Goal: Entertainment & Leisure: Browse casually

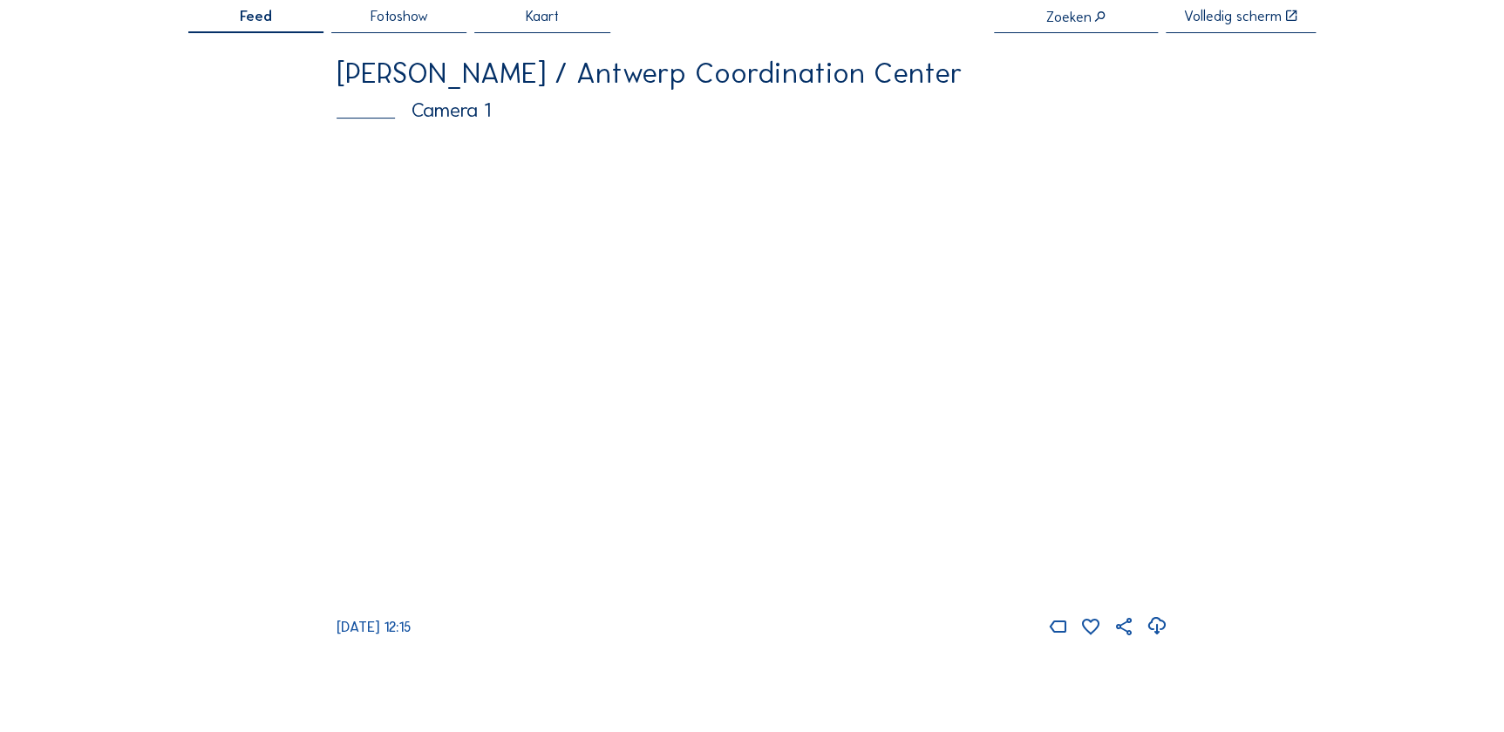
scroll to position [158, 0]
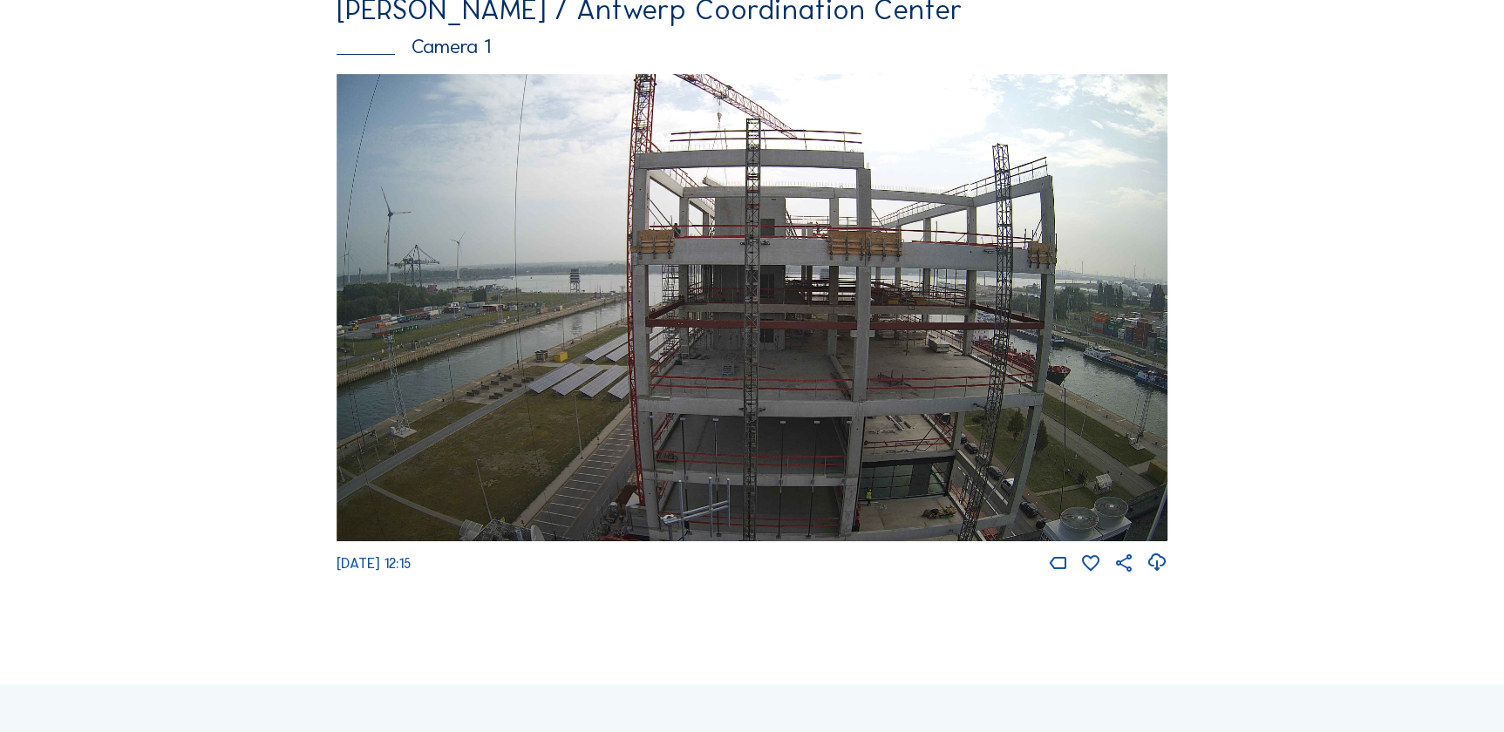
click at [1164, 562] on icon at bounding box center [1156, 563] width 22 height 26
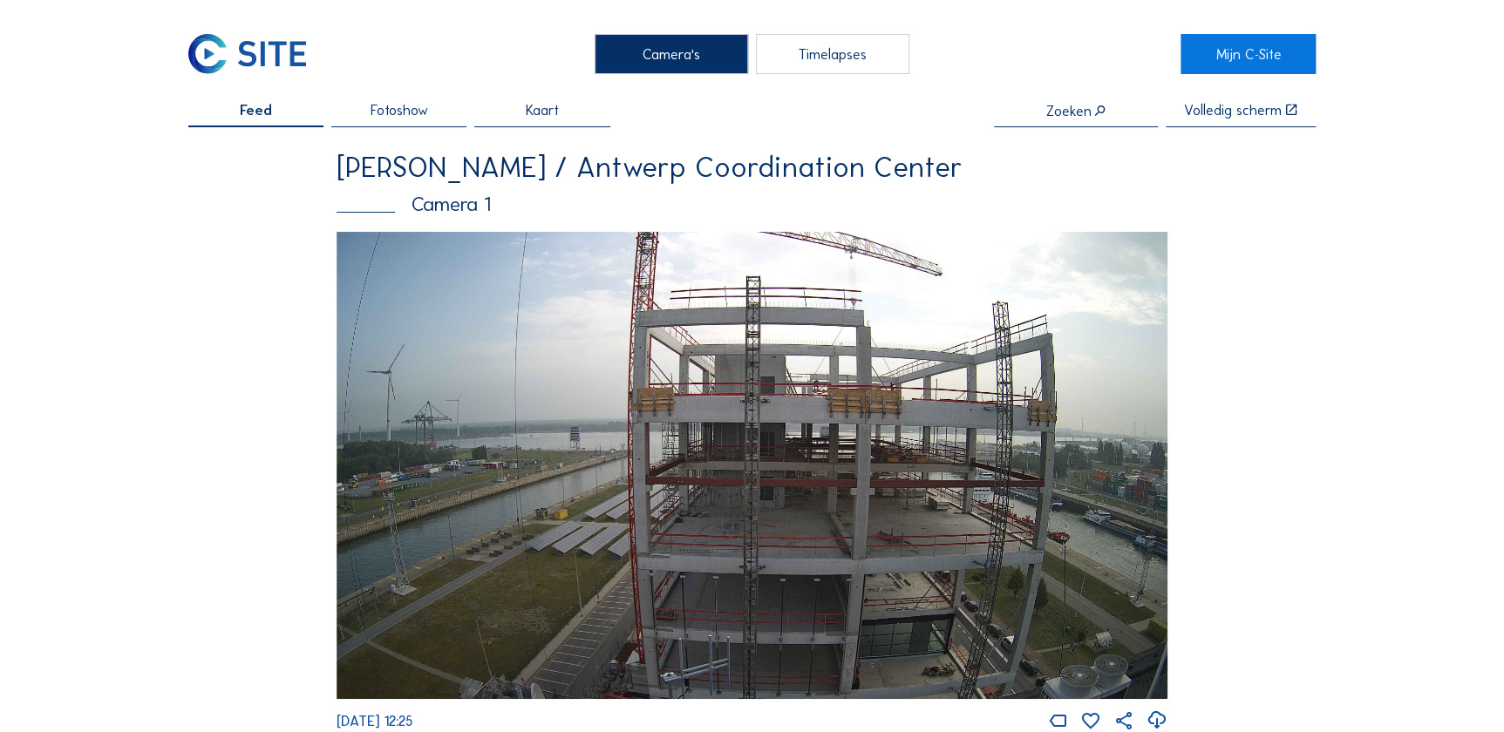
click at [406, 116] on span "Fotoshow" at bounding box center [399, 110] width 58 height 14
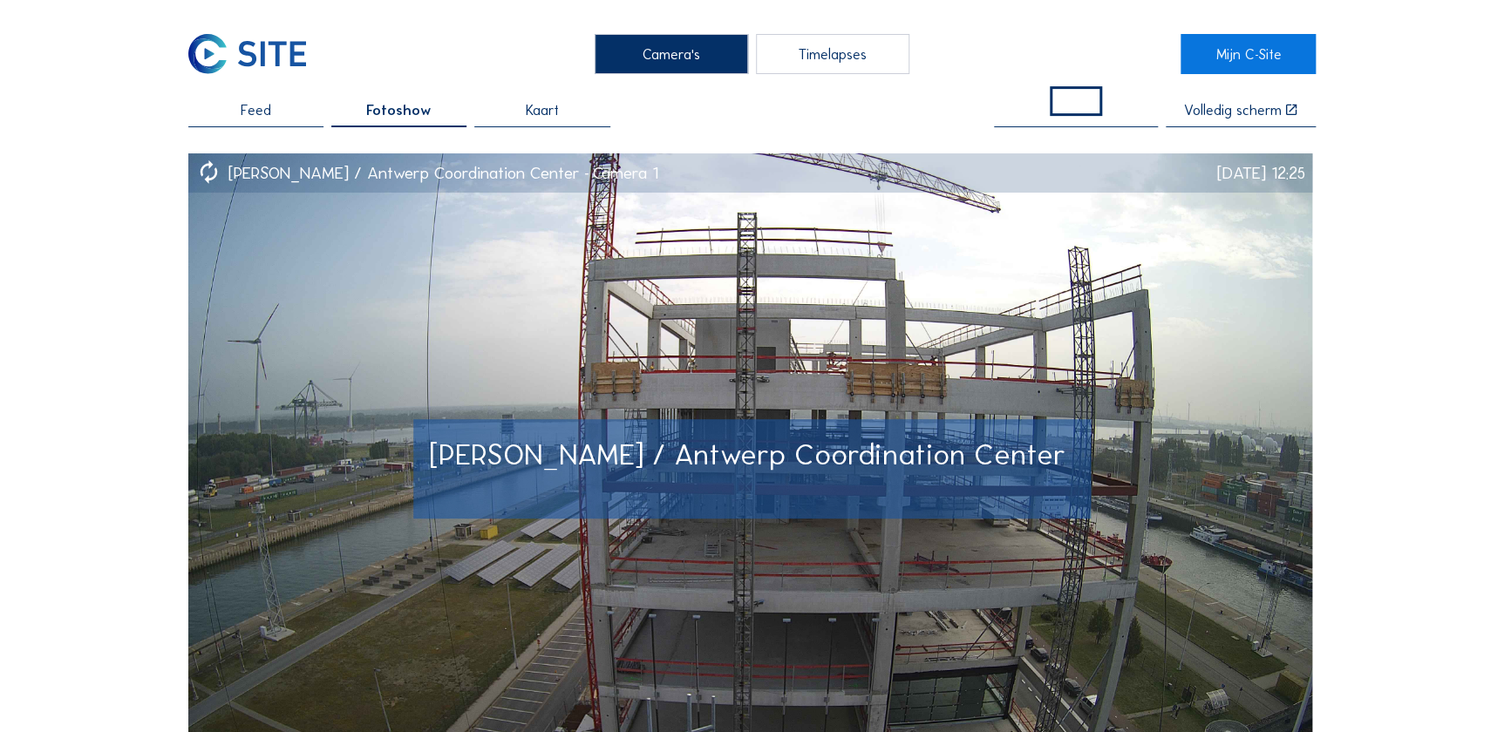
click at [720, 319] on img at bounding box center [750, 469] width 1124 height 632
click at [724, 390] on img at bounding box center [750, 469] width 1124 height 632
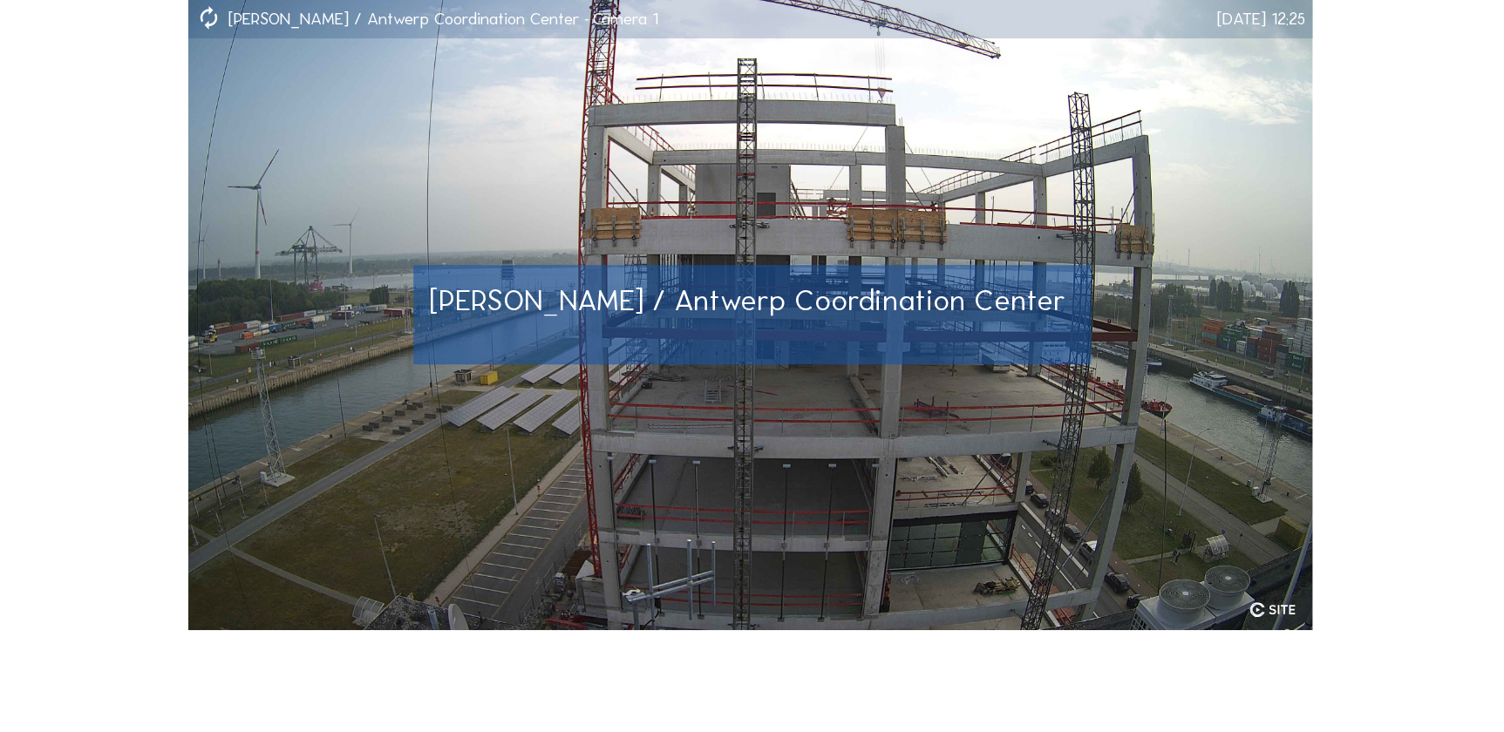
scroll to position [158, 0]
